Goal: Transaction & Acquisition: Book appointment/travel/reservation

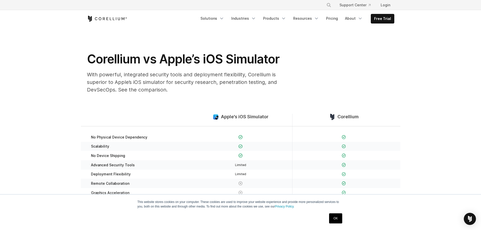
click at [333, 217] on link "OK" at bounding box center [335, 219] width 13 height 10
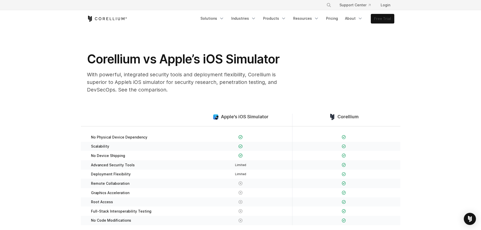
click at [383, 22] on link "Free Trial" at bounding box center [382, 18] width 23 height 9
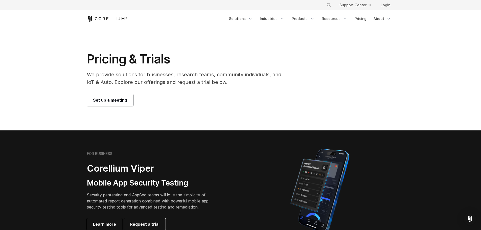
click at [119, 99] on span "Set up a meeting" at bounding box center [110, 100] width 34 height 6
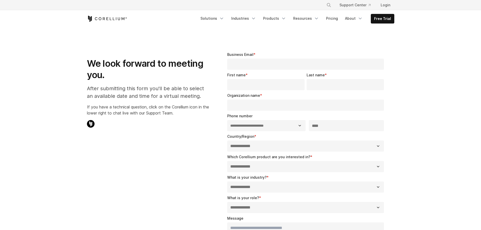
select select "**"
